Goal: Task Accomplishment & Management: Use online tool/utility

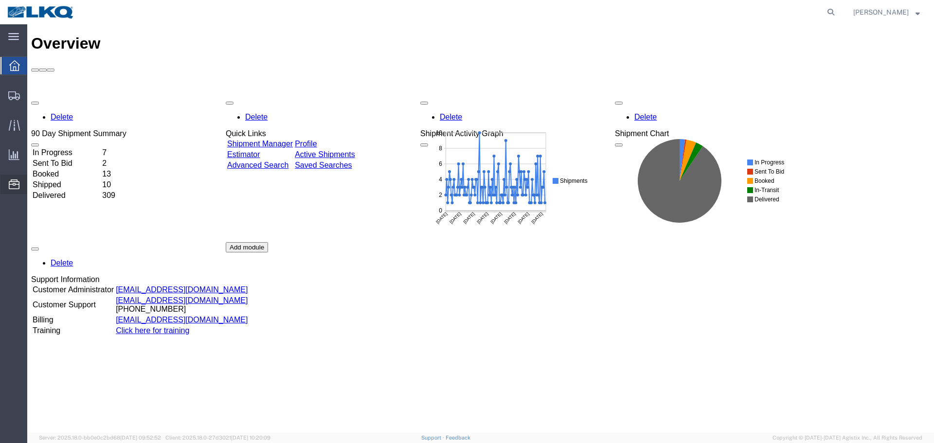
click at [0, 0] on span "Location Appointment" at bounding box center [0, 0] width 0 height 0
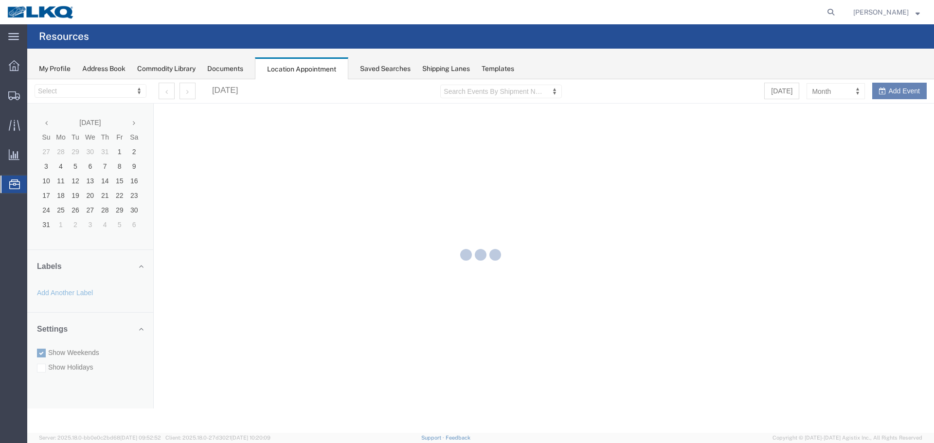
select select "28018"
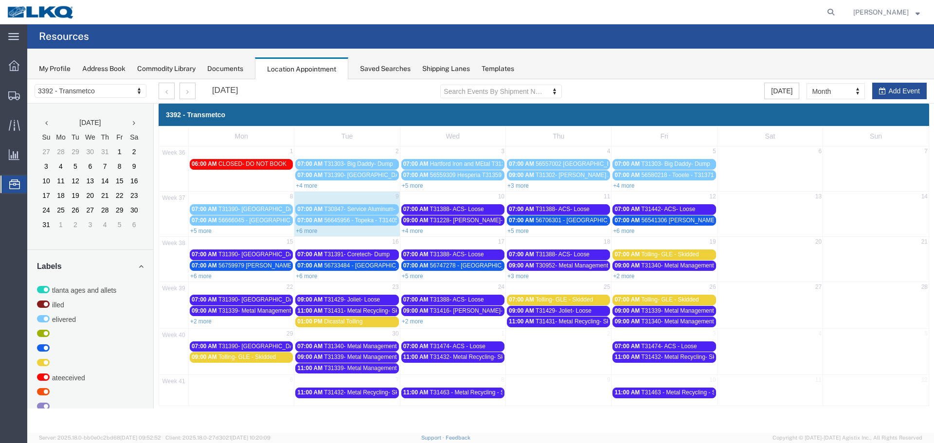
click at [411, 232] on link "+4 more" at bounding box center [412, 231] width 21 height 7
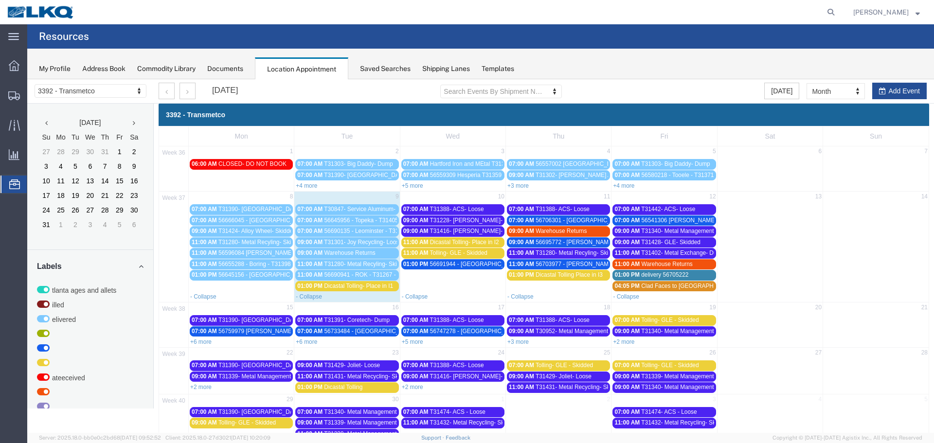
click at [489, 245] on span "Dicastal Tolling- Place in I2" at bounding box center [464, 242] width 69 height 7
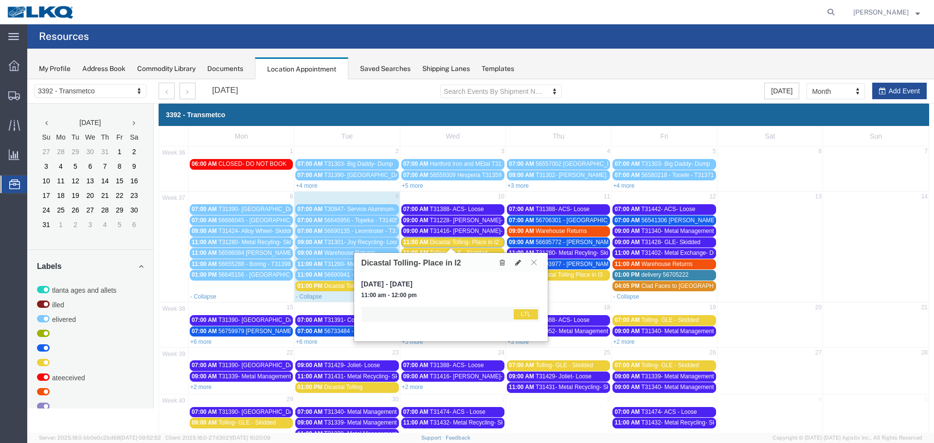
drag, startPoint x: 536, startPoint y: 263, endPoint x: 491, endPoint y: 265, distance: 45.3
click at [535, 263] on icon at bounding box center [533, 262] width 5 height 6
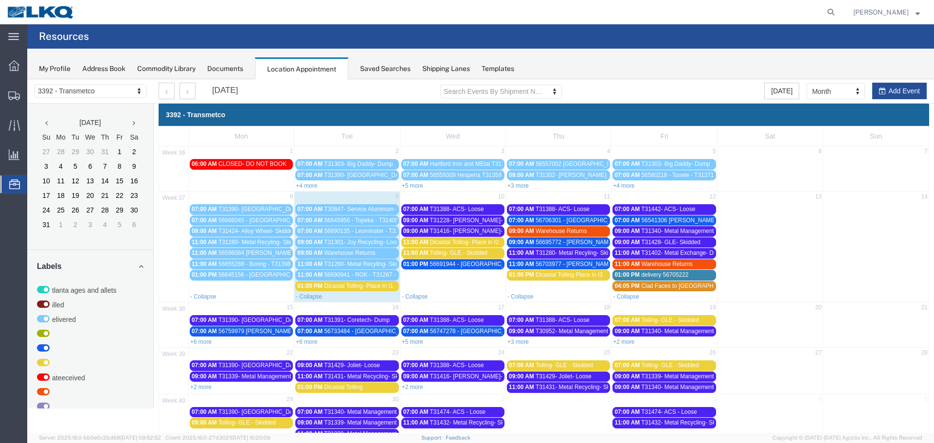
click at [476, 250] on span "Tolling- GLE - Skidded" at bounding box center [458, 253] width 57 height 7
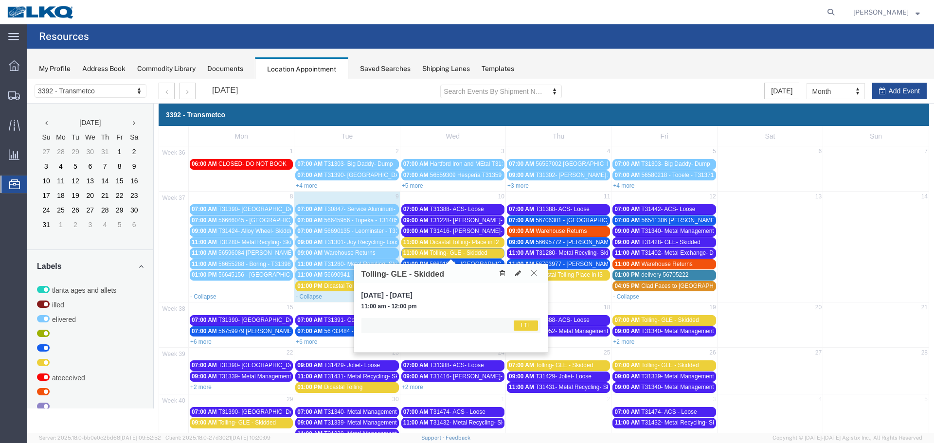
drag, startPoint x: 534, startPoint y: 271, endPoint x: 497, endPoint y: 274, distance: 36.6
click at [533, 271] on icon at bounding box center [533, 273] width 5 height 6
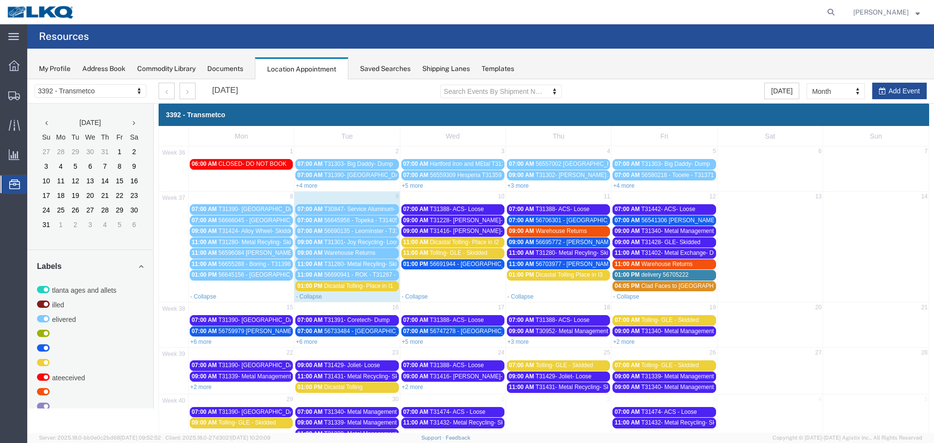
click at [476, 264] on span "56691944 - [GEOGRAPHIC_DATA] - T31373 - Palletized" at bounding box center [503, 264] width 146 height 7
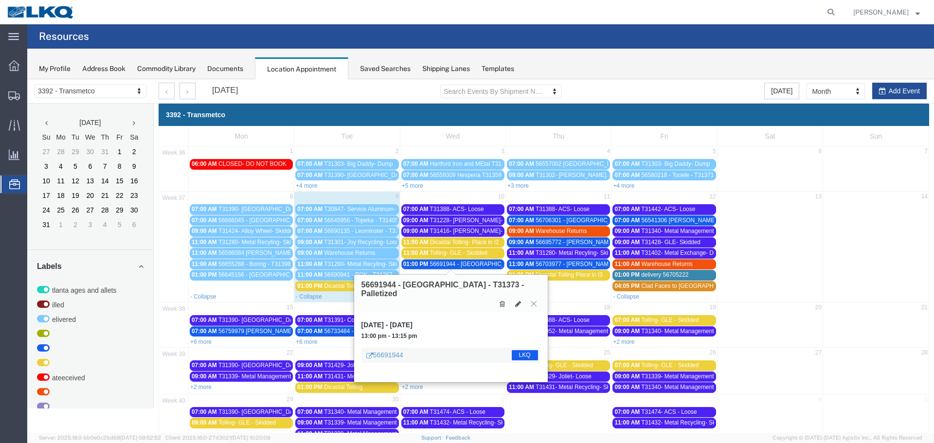
click at [532, 301] on icon at bounding box center [533, 304] width 5 height 6
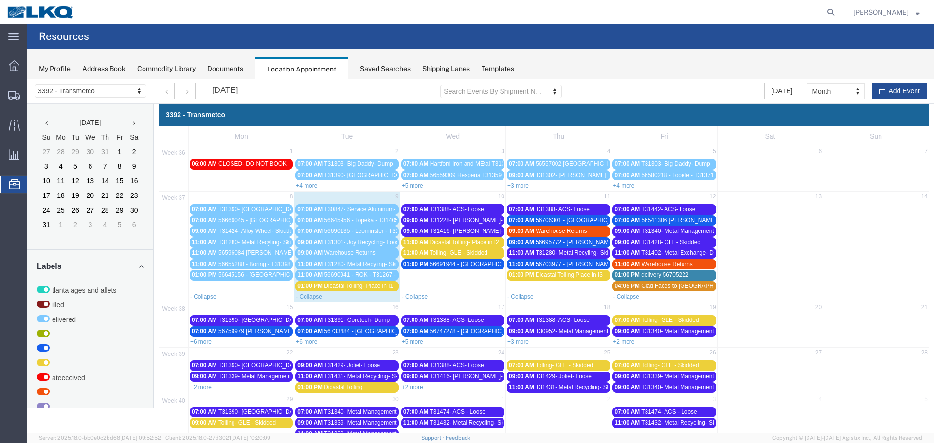
scroll to position [49, 0]
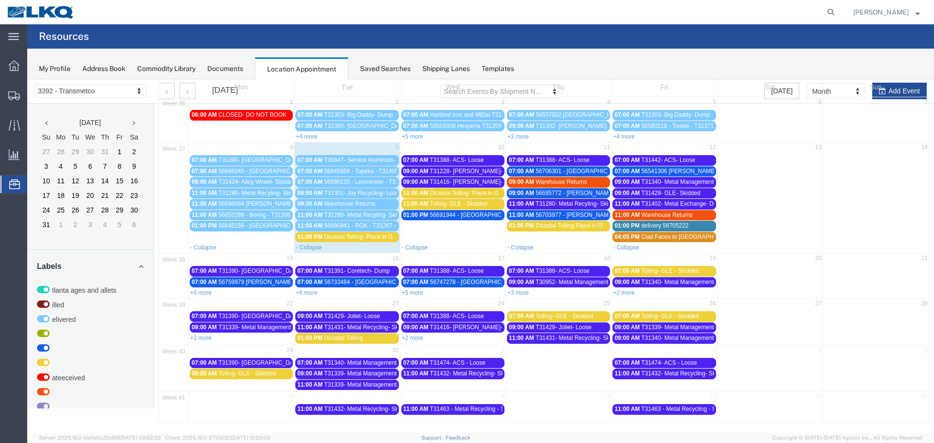
click at [670, 180] on span "T31340- Metal Management- Dump" at bounding box center [686, 182] width 91 height 7
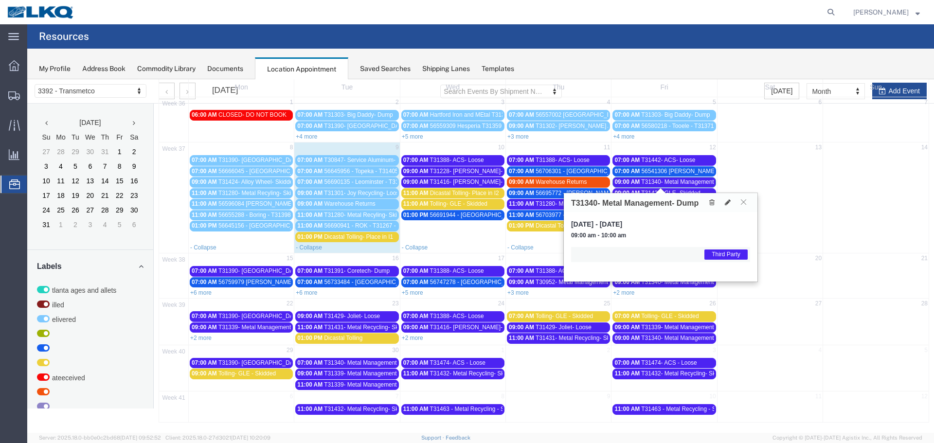
drag, startPoint x: 744, startPoint y: 206, endPoint x: 705, endPoint y: 180, distance: 47.2
click at [744, 206] on button at bounding box center [743, 202] width 13 height 9
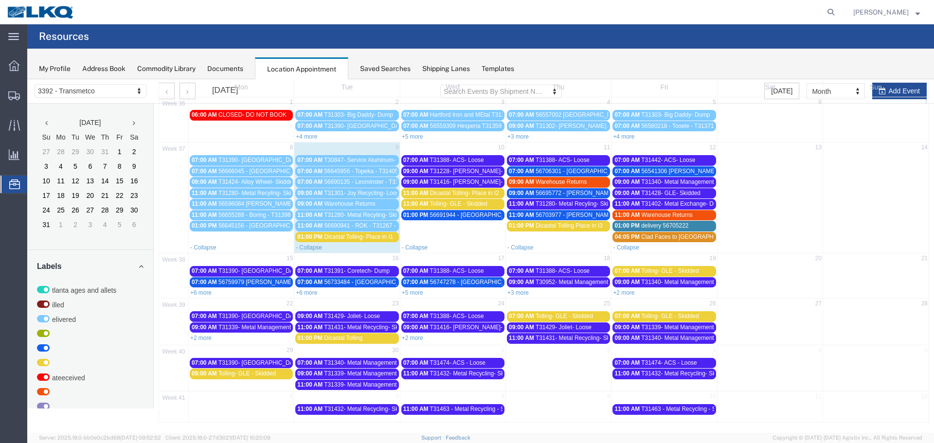
click at [681, 157] on span "T31442- ACS- Loose" at bounding box center [668, 160] width 54 height 7
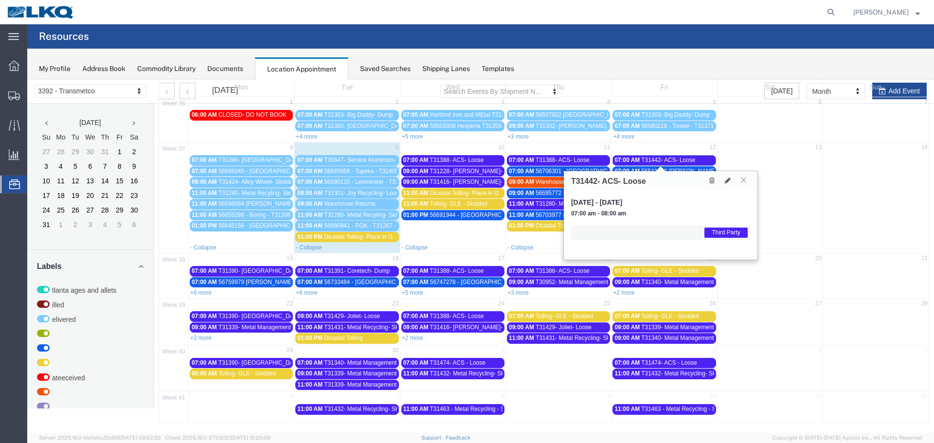
click at [744, 182] on icon at bounding box center [743, 180] width 5 height 6
